Goal: Navigation & Orientation: Find specific page/section

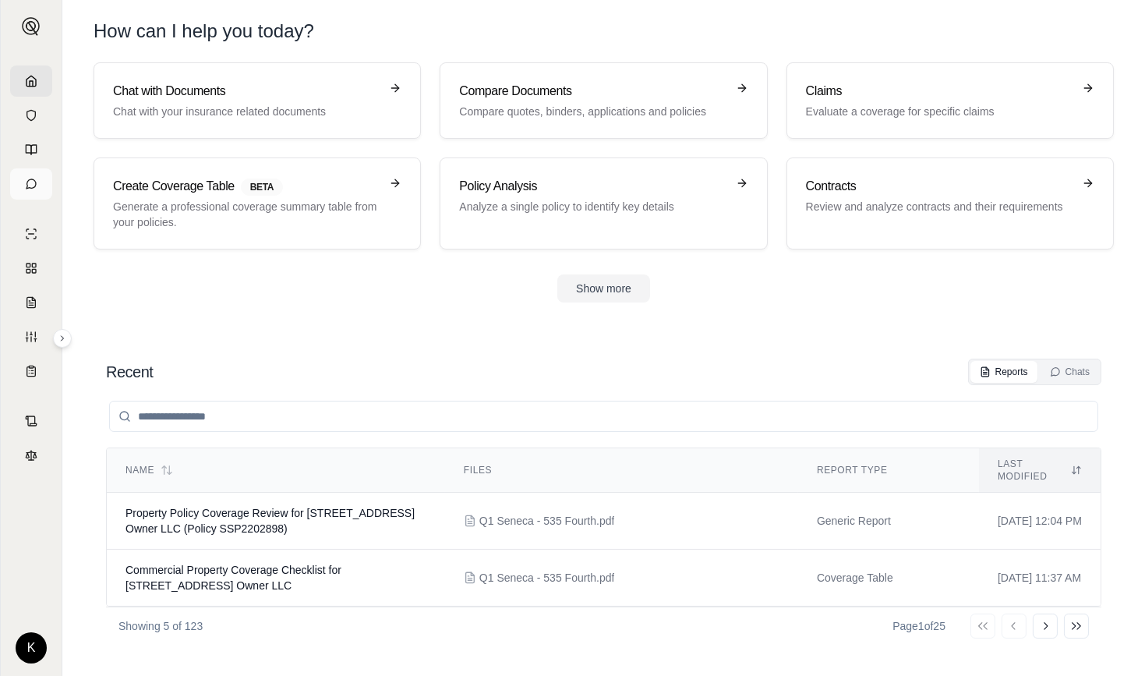
click at [34, 187] on icon at bounding box center [31, 184] width 12 height 12
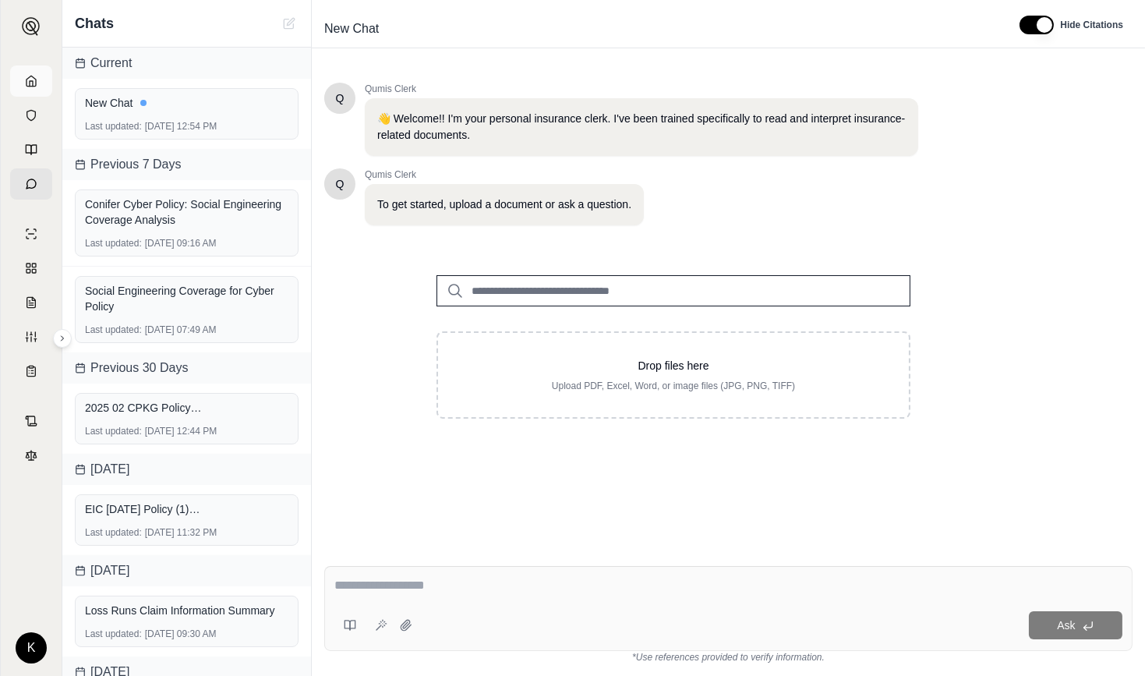
click at [30, 83] on icon at bounding box center [31, 81] width 12 height 12
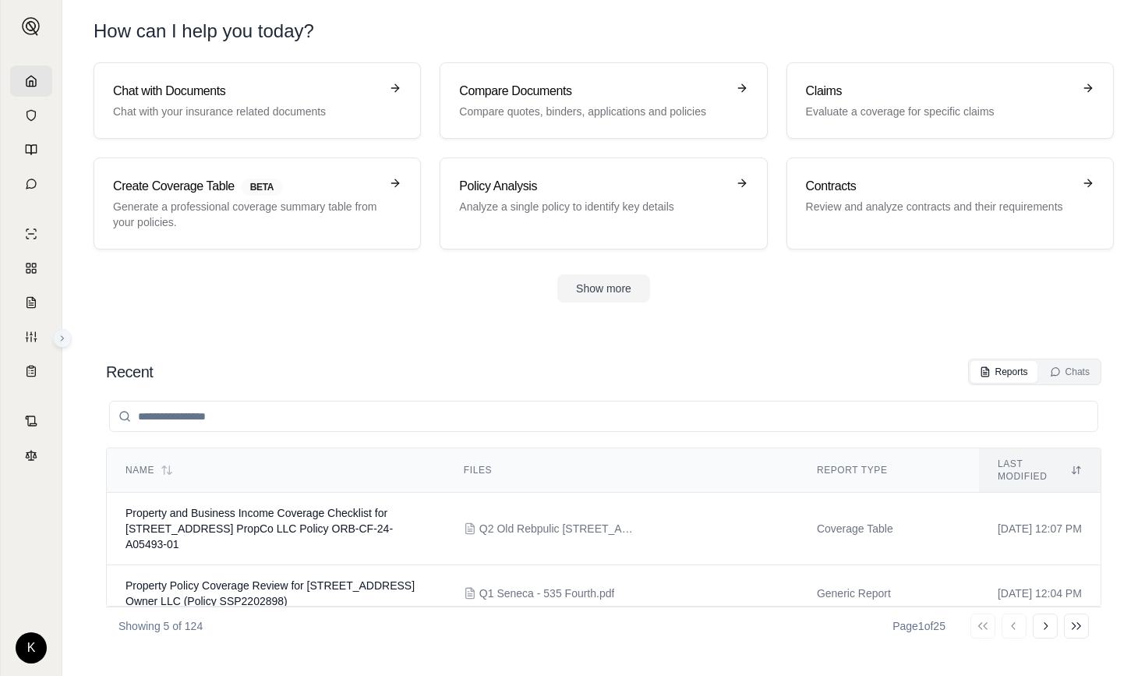
click at [65, 345] on button at bounding box center [62, 338] width 19 height 19
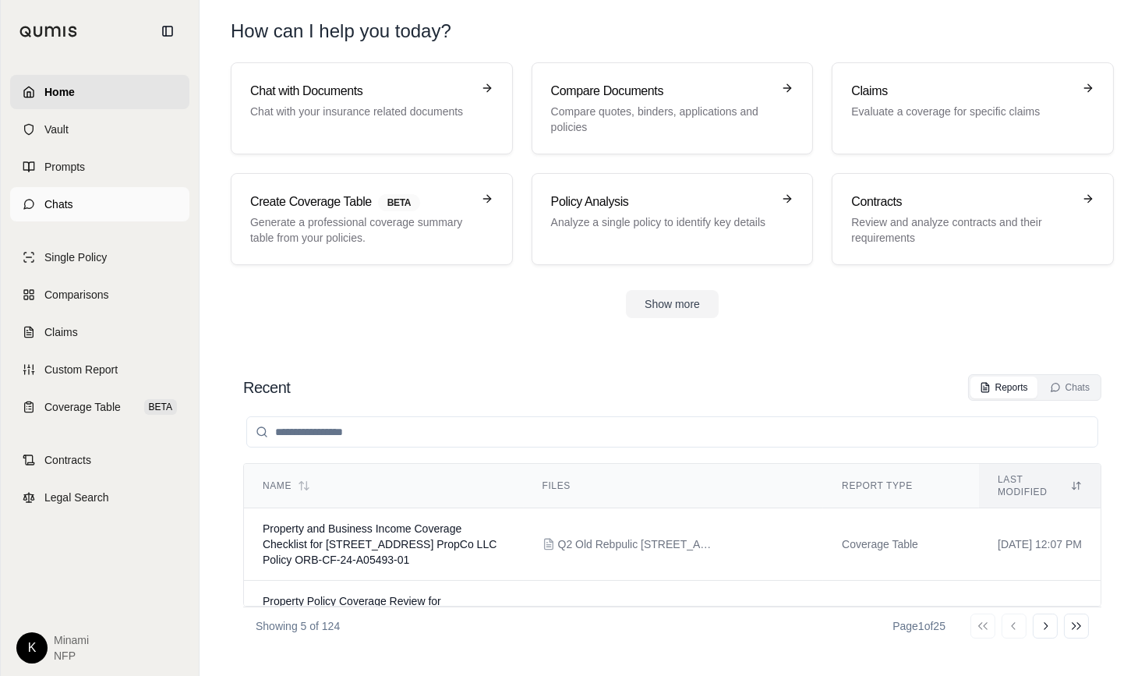
click at [55, 207] on span "Chats" at bounding box center [58, 204] width 29 height 16
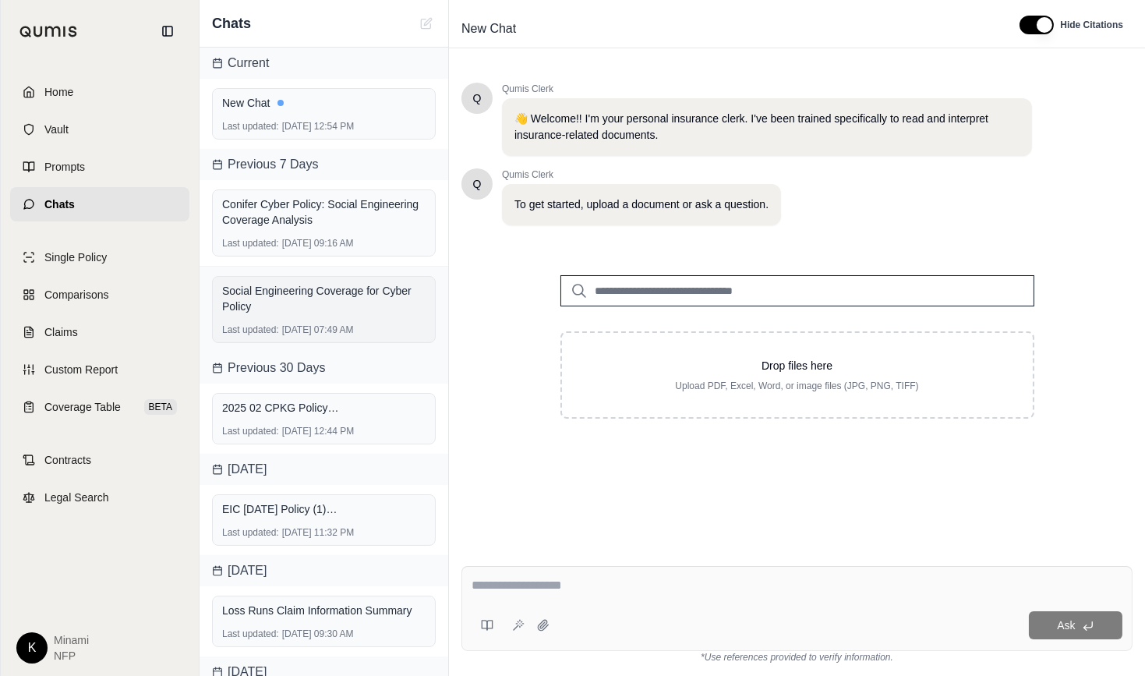
click at [304, 303] on div "Social Engineering Coverage for Cyber Policy" at bounding box center [323, 298] width 203 height 31
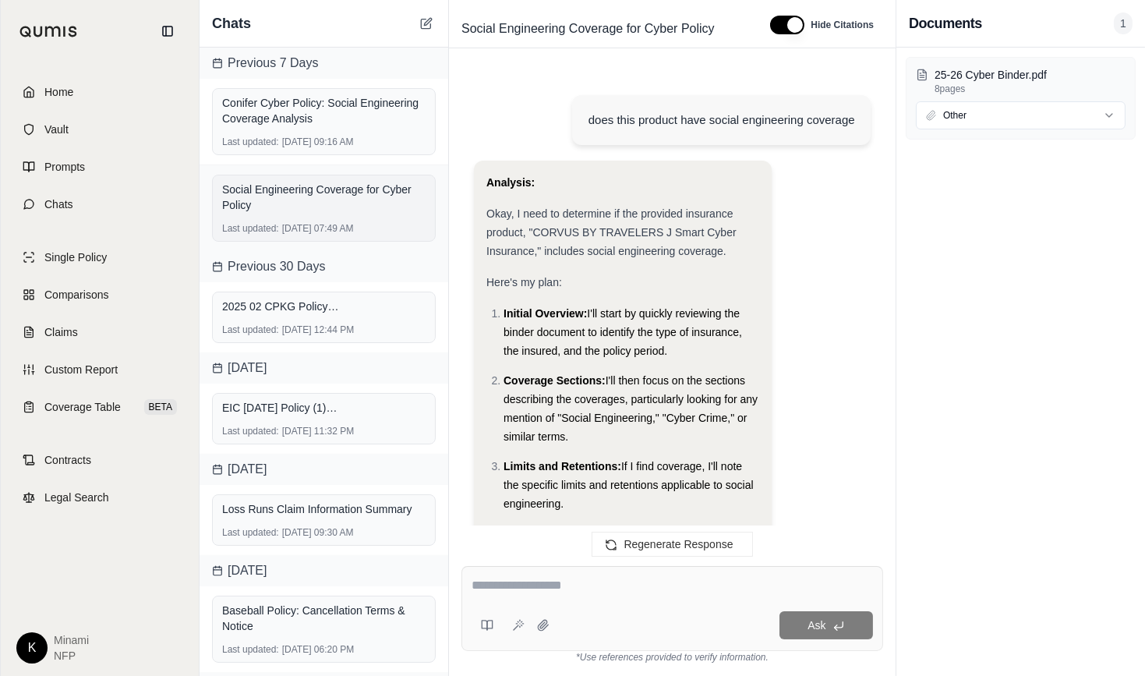
scroll to position [1186, 0]
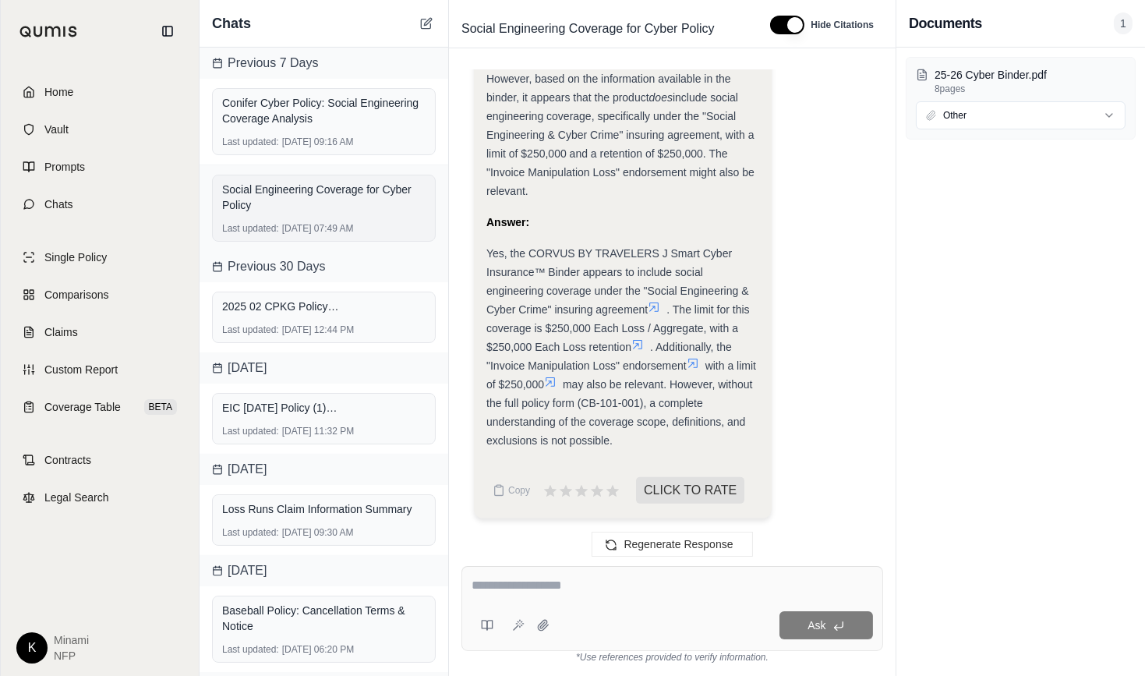
click at [305, 192] on div "Social Engineering Coverage for Cyber Policy" at bounding box center [323, 197] width 203 height 31
click at [57, 92] on span "Home" at bounding box center [58, 92] width 29 height 16
